Goal: Check status: Check status

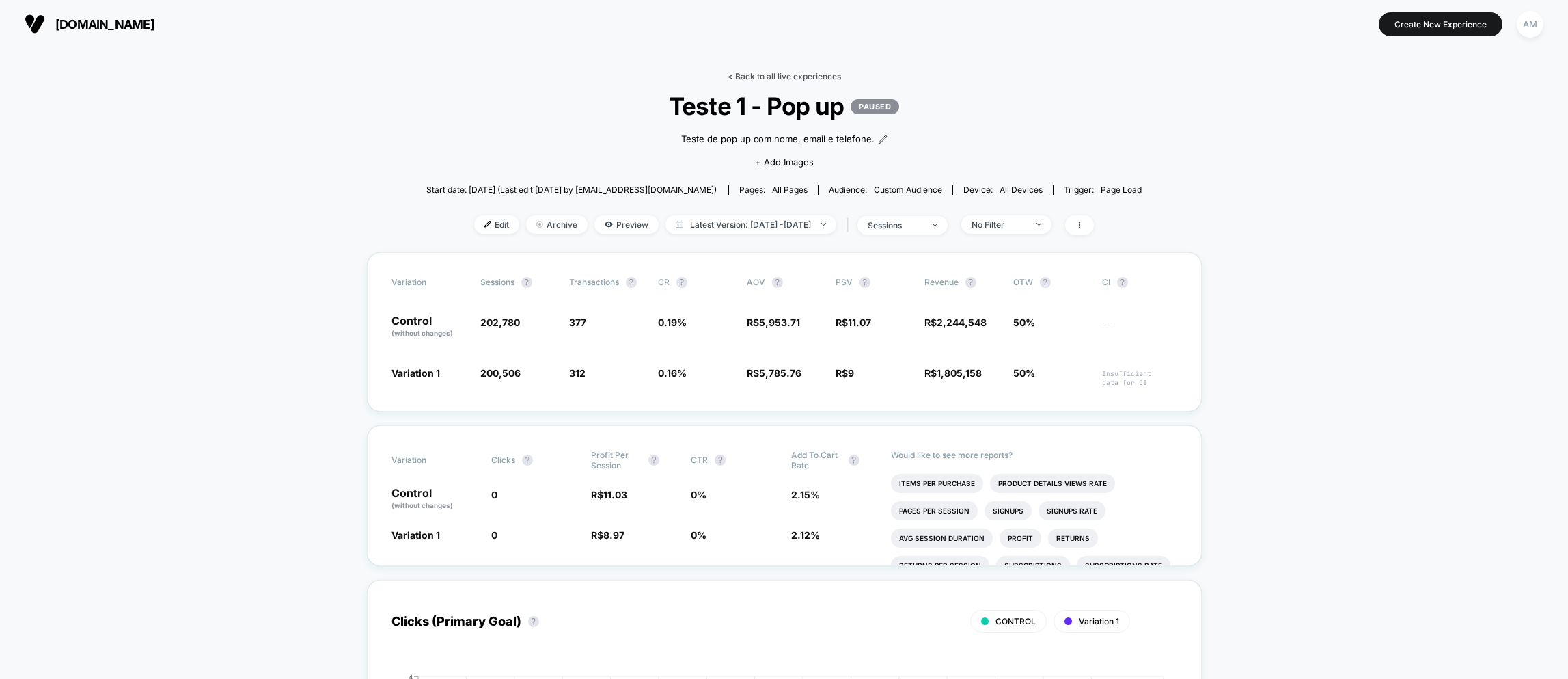
click at [778, 72] on link "< Back to all live experiences" at bounding box center [784, 76] width 113 height 10
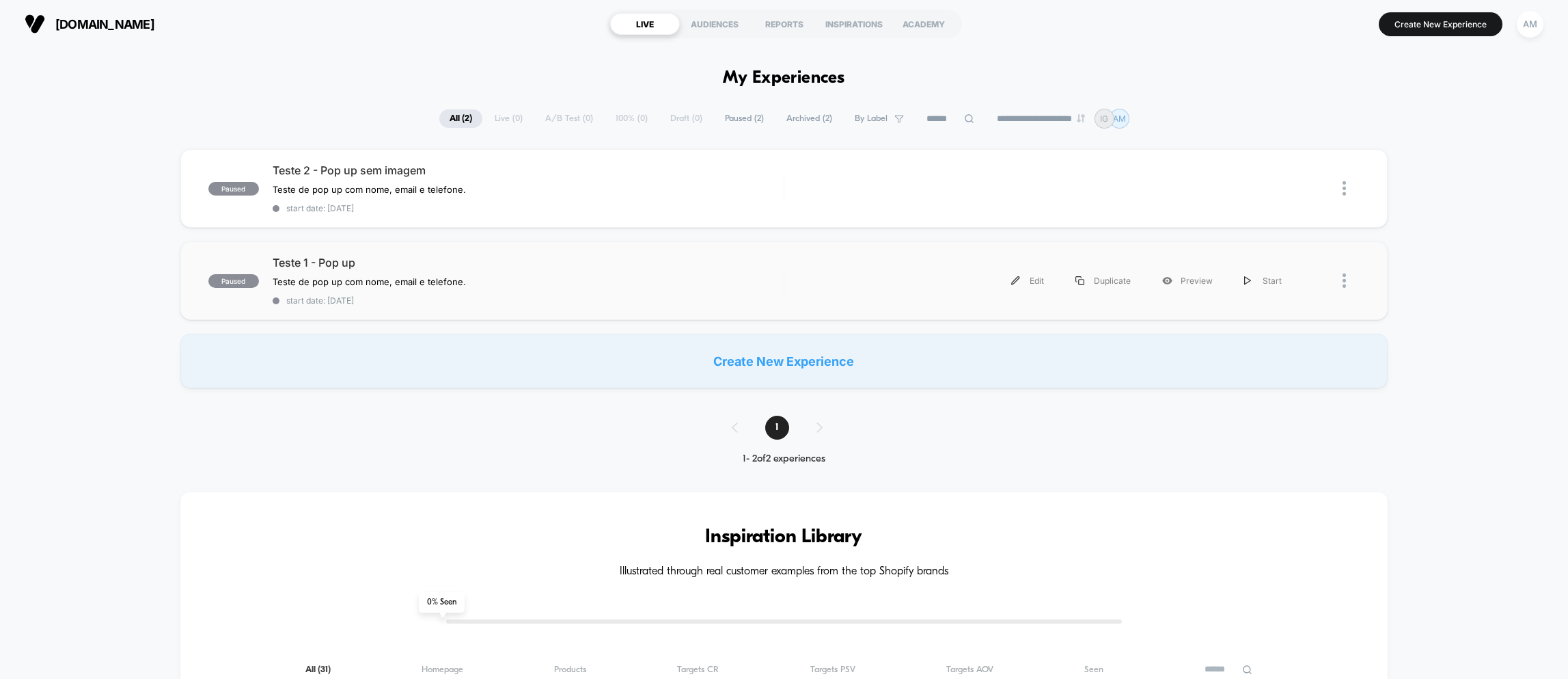
click at [423, 254] on div "paused Teste 1 - Pop up Teste de pop up com nome, email e telefone. Click to ed…" at bounding box center [784, 280] width 1207 height 79
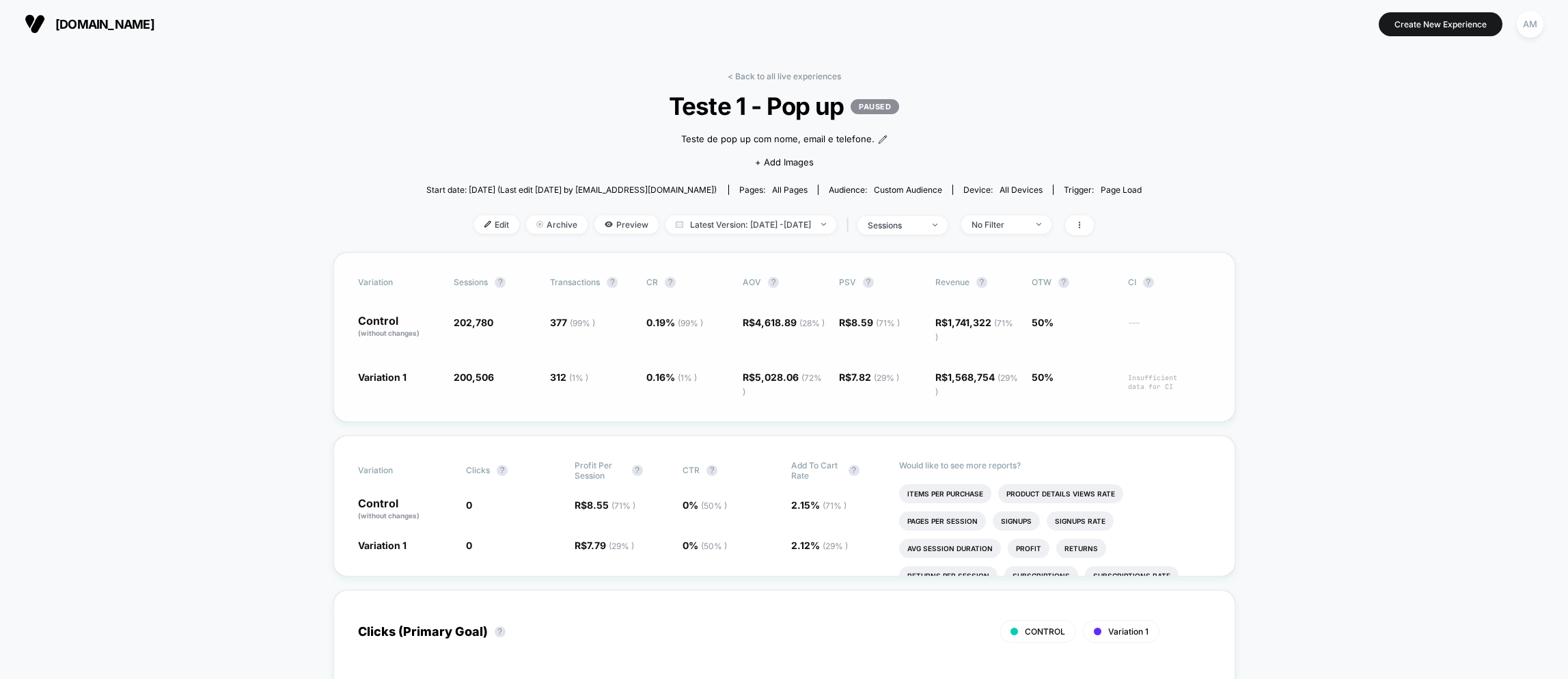
drag, startPoint x: 851, startPoint y: 322, endPoint x: 867, endPoint y: 324, distance: 16.1
click at [867, 324] on span "8.59 ( 71 % )" at bounding box center [876, 322] width 49 height 12
click at [1083, 228] on icon at bounding box center [1079, 225] width 8 height 8
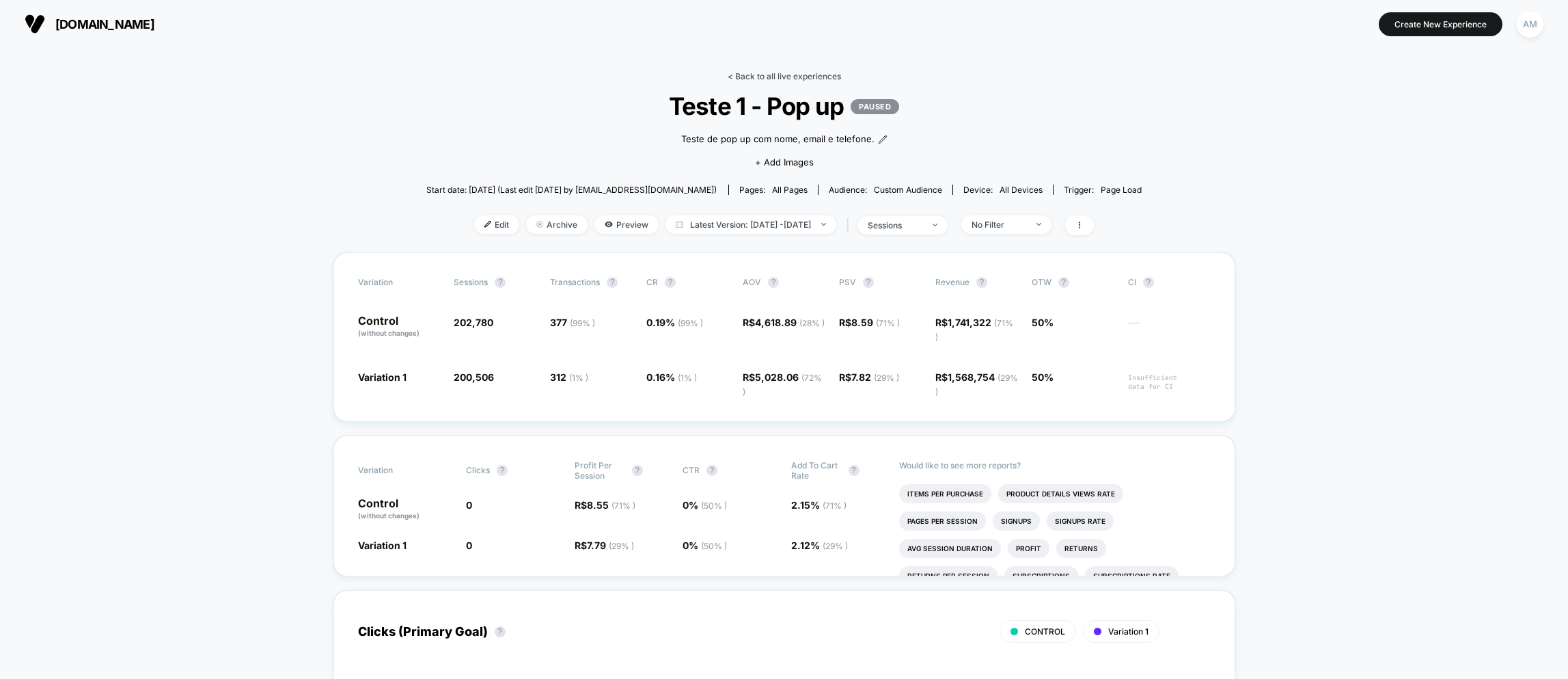
click at [774, 77] on link "< Back to all live experiences" at bounding box center [784, 76] width 113 height 10
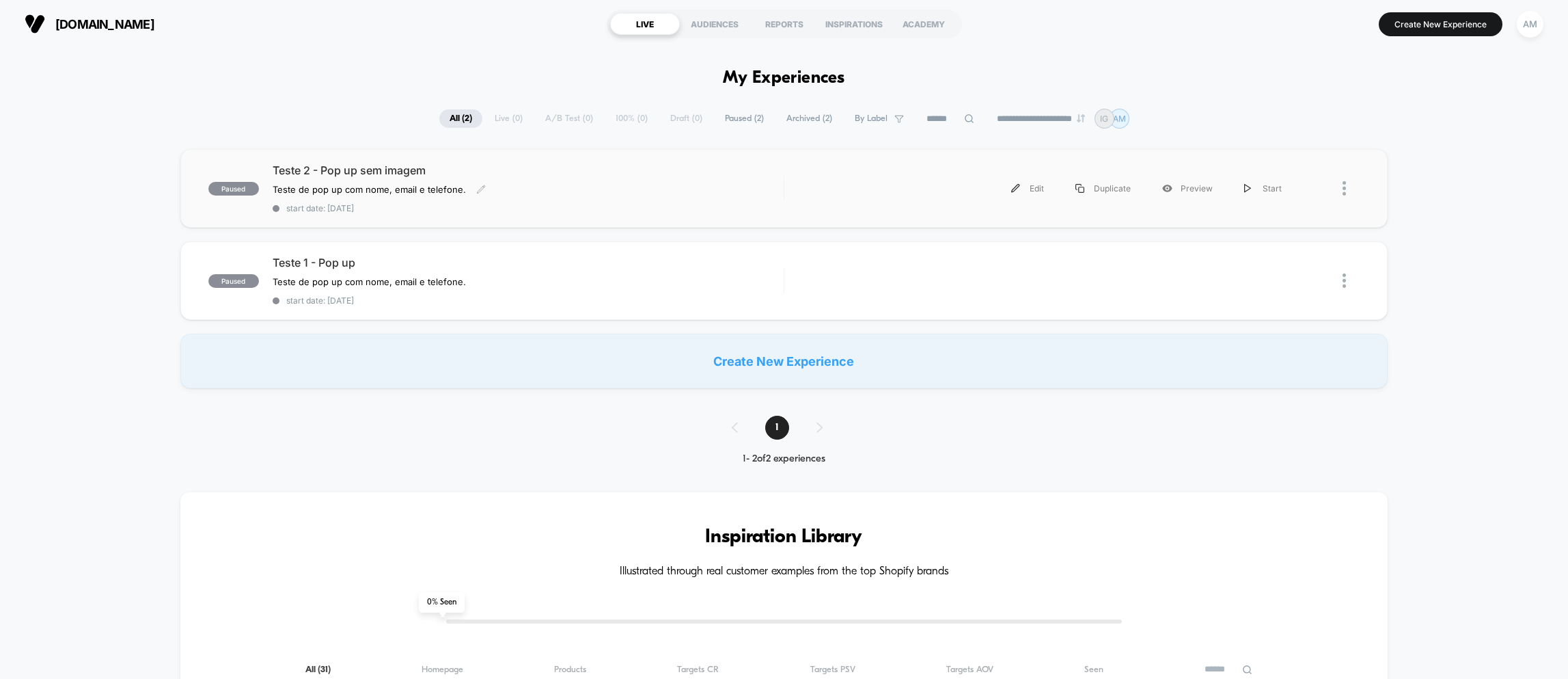
click at [499, 170] on span "Teste 2 - Pop up sem imagem" at bounding box center [527, 169] width 511 height 14
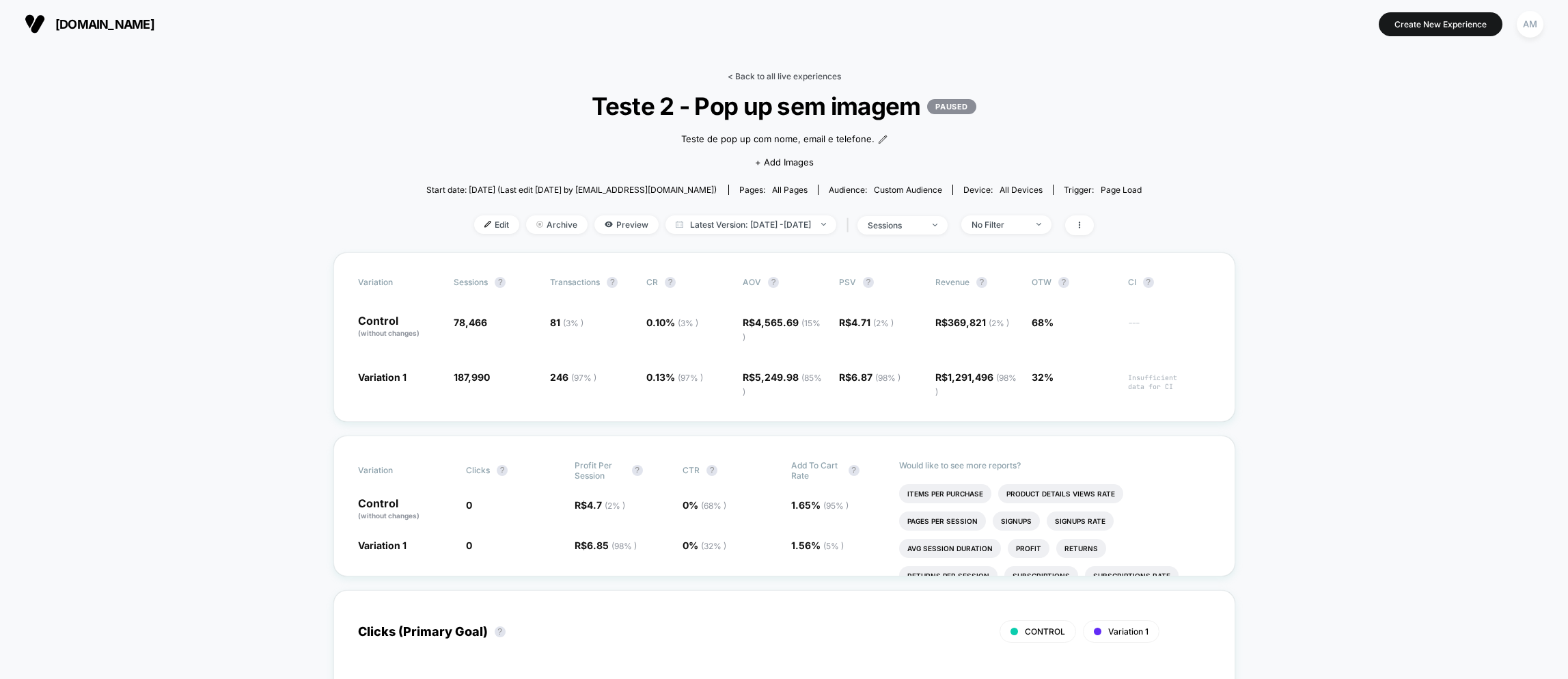
click at [789, 74] on link "< Back to all live experiences" at bounding box center [784, 76] width 113 height 10
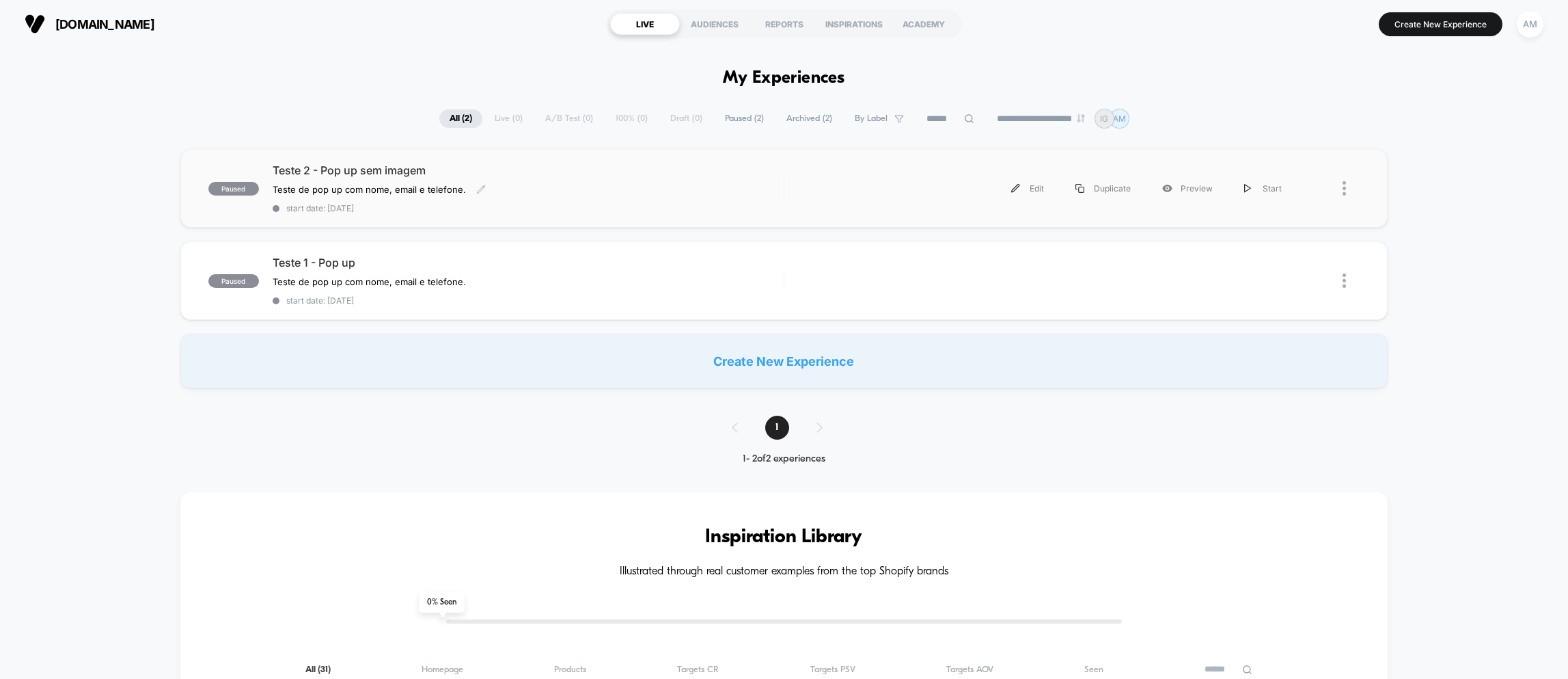
click at [548, 199] on div "Teste 2 - Pop up sem imagem Teste de pop up com nome, email e telefone. Click t…" at bounding box center [527, 187] width 511 height 50
